Goal: Task Accomplishment & Management: Manage account settings

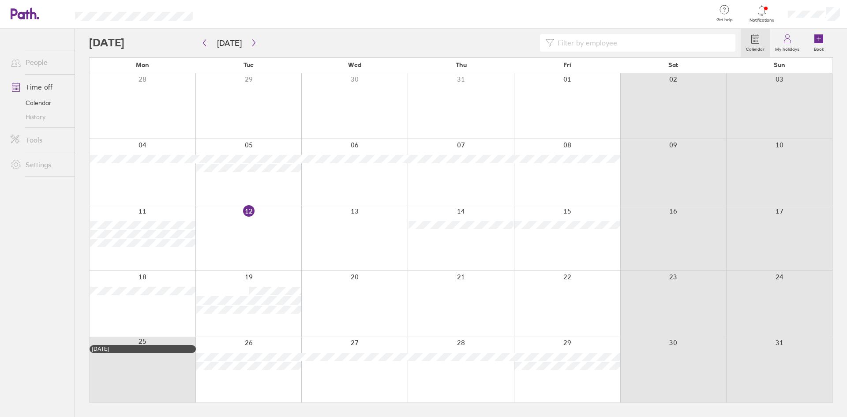
click at [362, 379] on div at bounding box center [354, 369] width 106 height 65
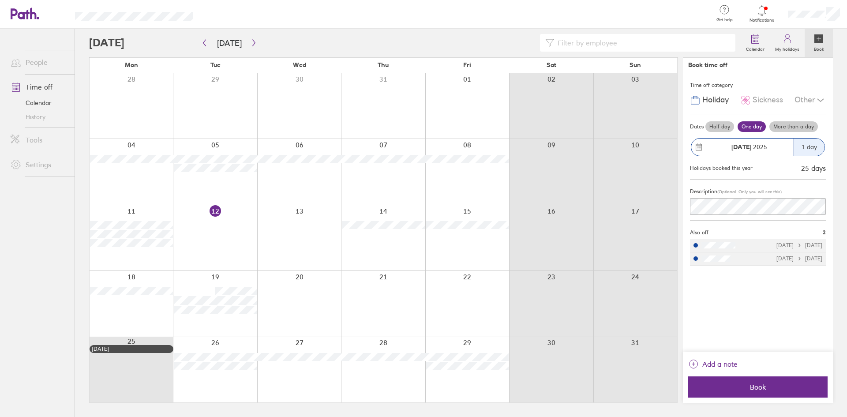
click at [815, 97] on div "Other" at bounding box center [809, 100] width 31 height 17
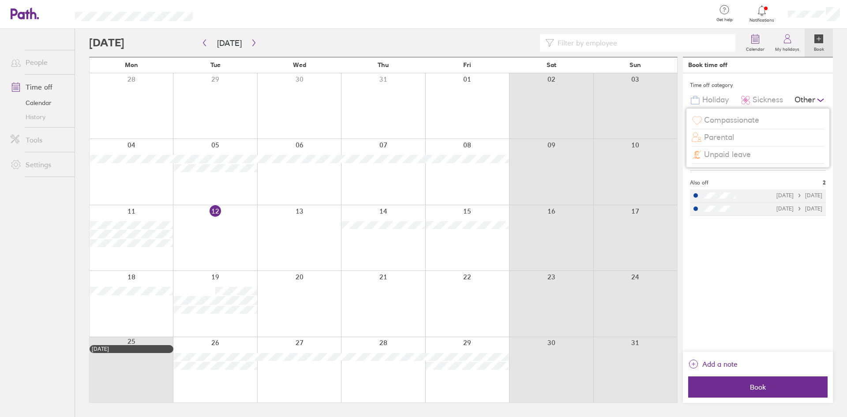
click at [731, 152] on span "Unpaid leave" at bounding box center [727, 154] width 47 height 9
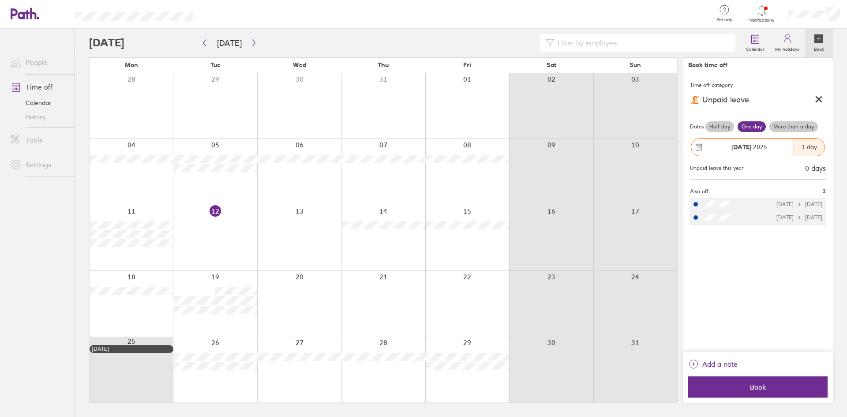
click at [815, 97] on icon at bounding box center [818, 99] width 9 height 9
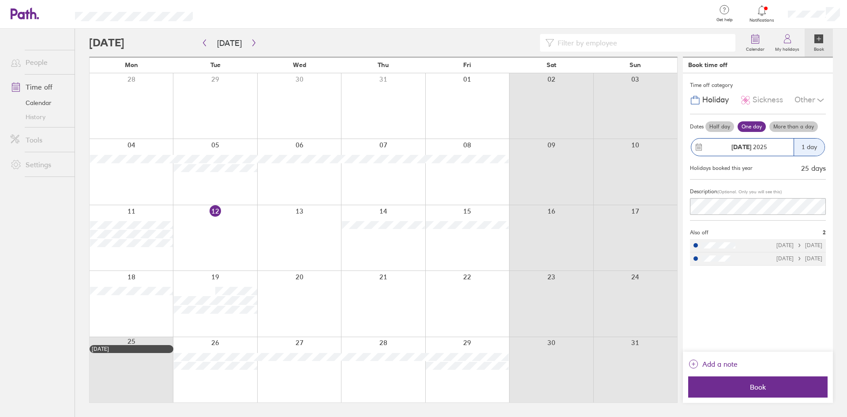
click at [804, 101] on div "Other" at bounding box center [809, 100] width 31 height 17
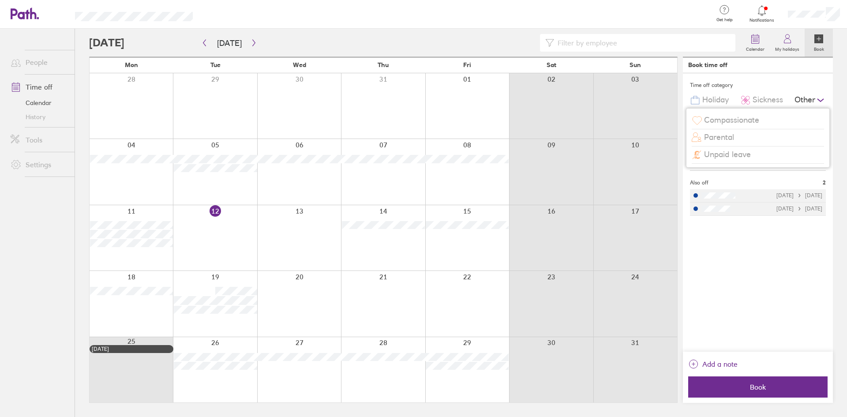
click at [763, 114] on div "Compassionate" at bounding box center [757, 120] width 132 height 17
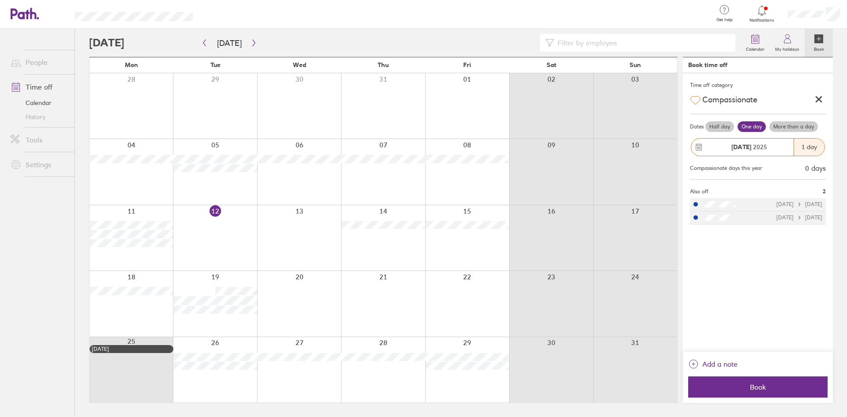
click at [818, 99] on icon at bounding box center [818, 99] width 5 height 5
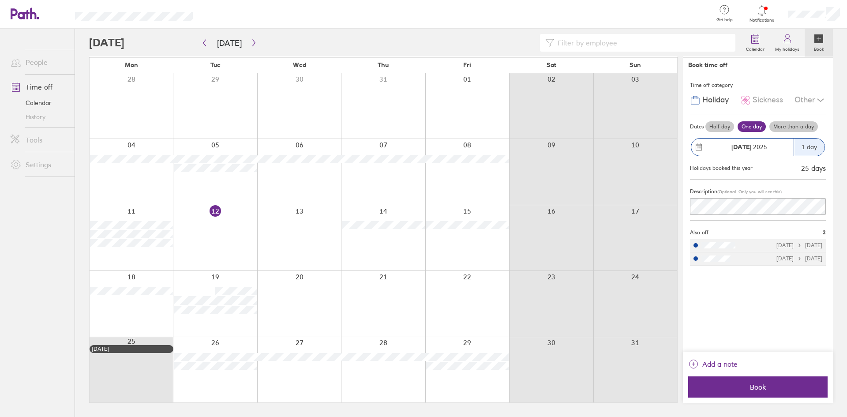
click at [817, 99] on icon at bounding box center [820, 100] width 6 height 3
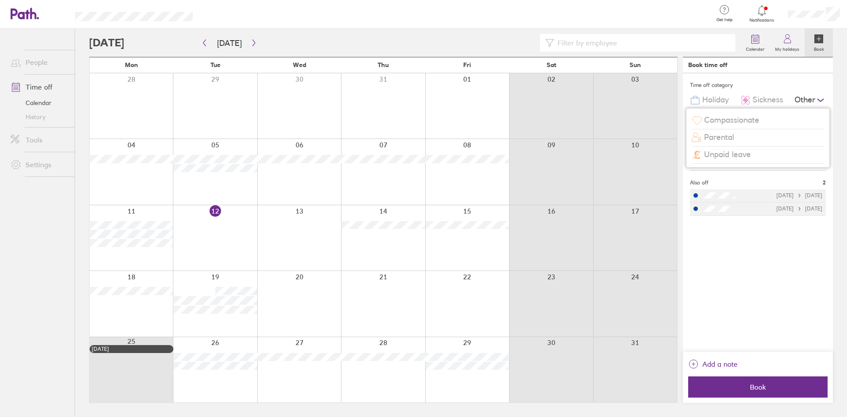
click at [735, 138] on div "Parental" at bounding box center [757, 137] width 132 height 17
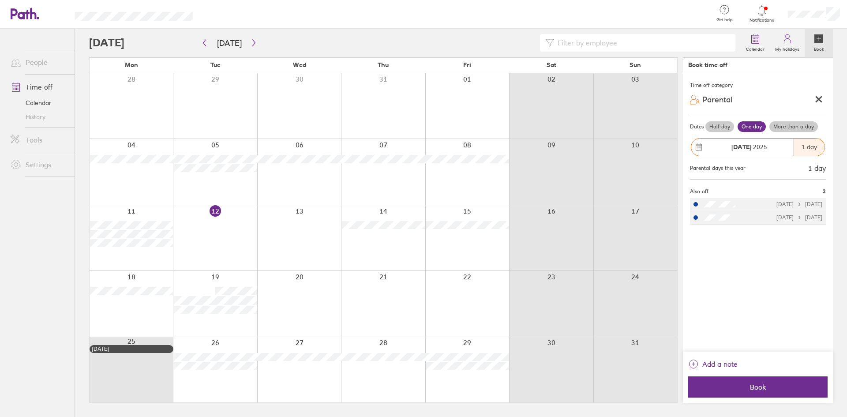
click at [816, 100] on icon at bounding box center [818, 99] width 9 height 9
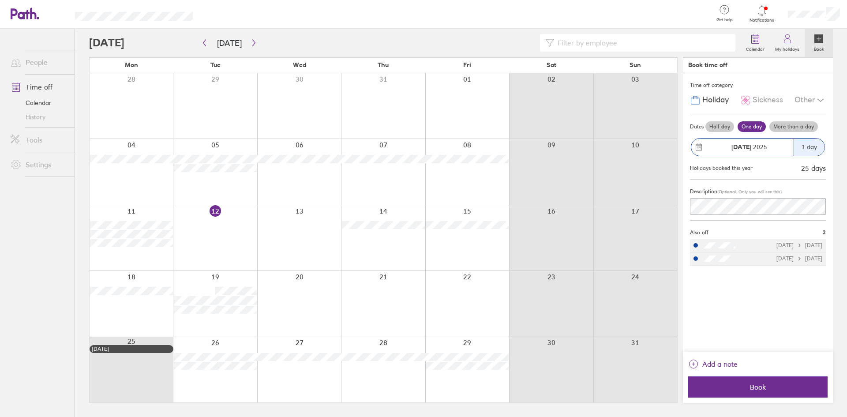
click at [822, 101] on icon at bounding box center [820, 100] width 11 height 11
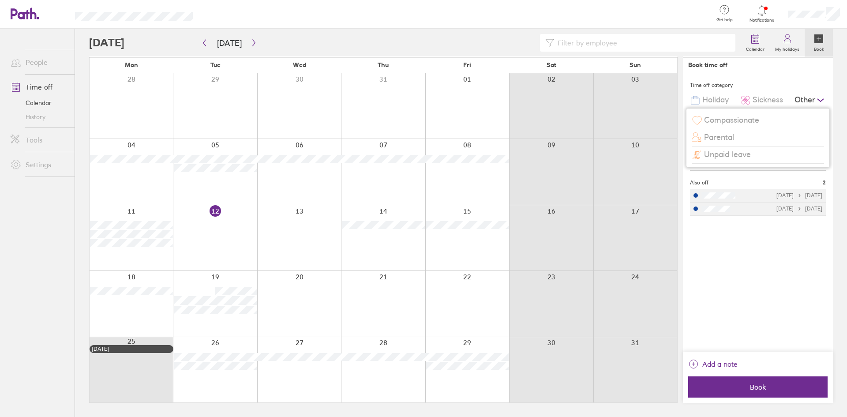
click at [714, 154] on span "Unpaid leave" at bounding box center [727, 154] width 47 height 9
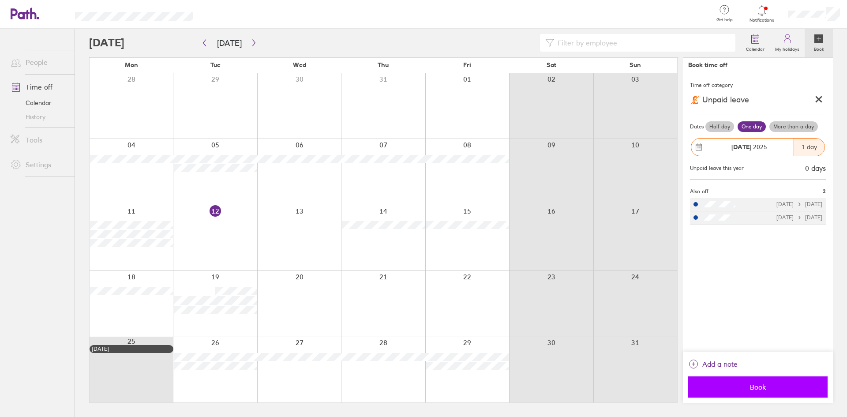
click at [750, 384] on span "Book" at bounding box center [757, 387] width 127 height 8
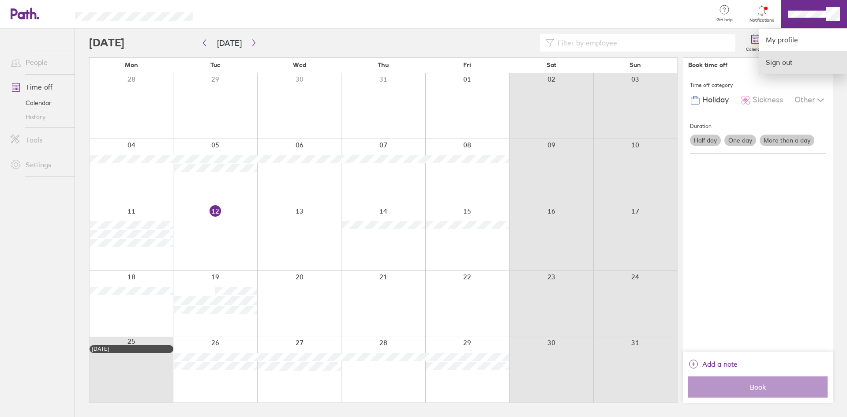
click at [796, 58] on link "Sign out" at bounding box center [803, 62] width 88 height 22
